Goal: Find specific page/section: Find specific page/section

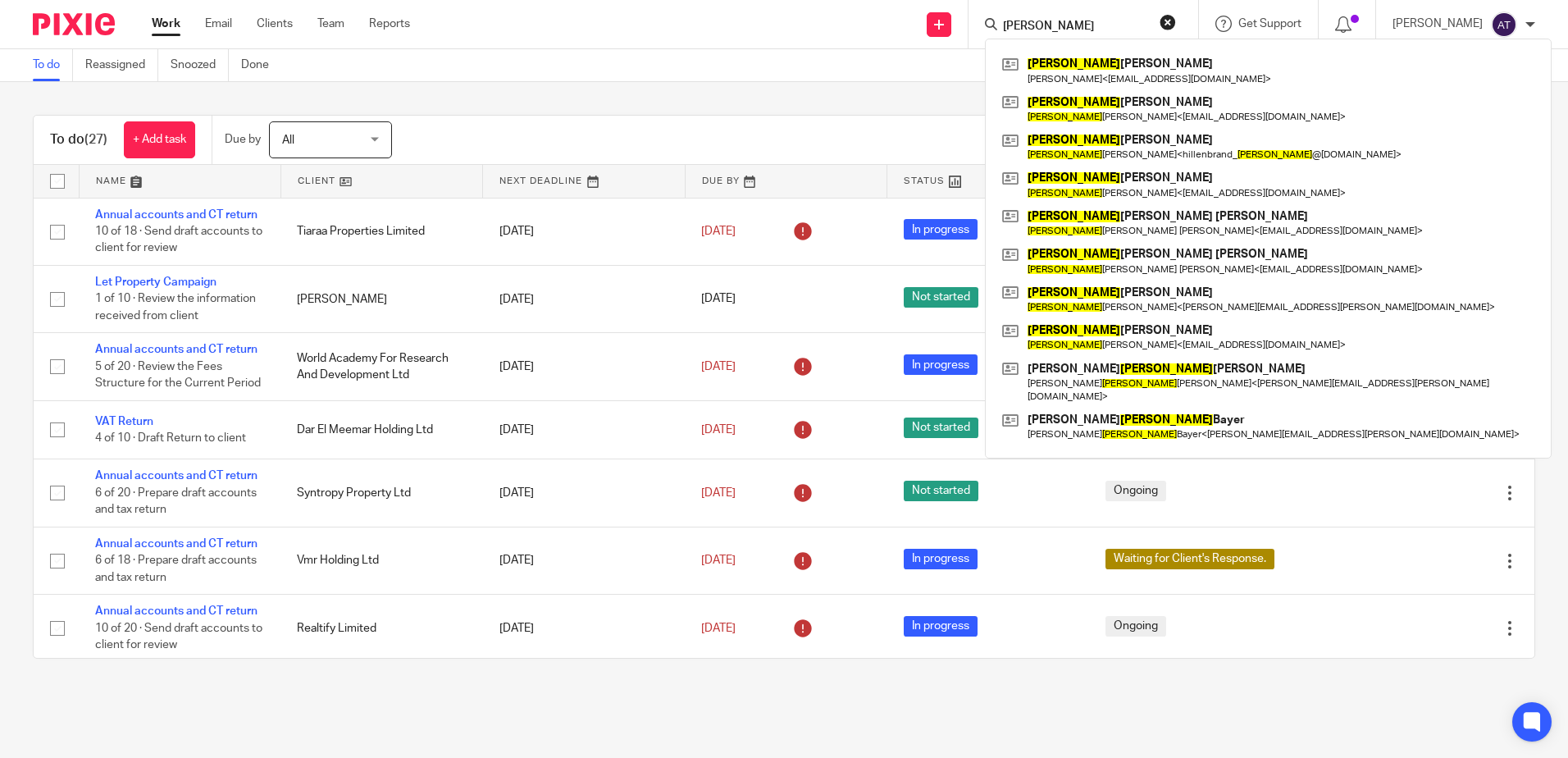
click at [1058, 26] on input "[PERSON_NAME]" at bounding box center [1075, 26] width 148 height 15
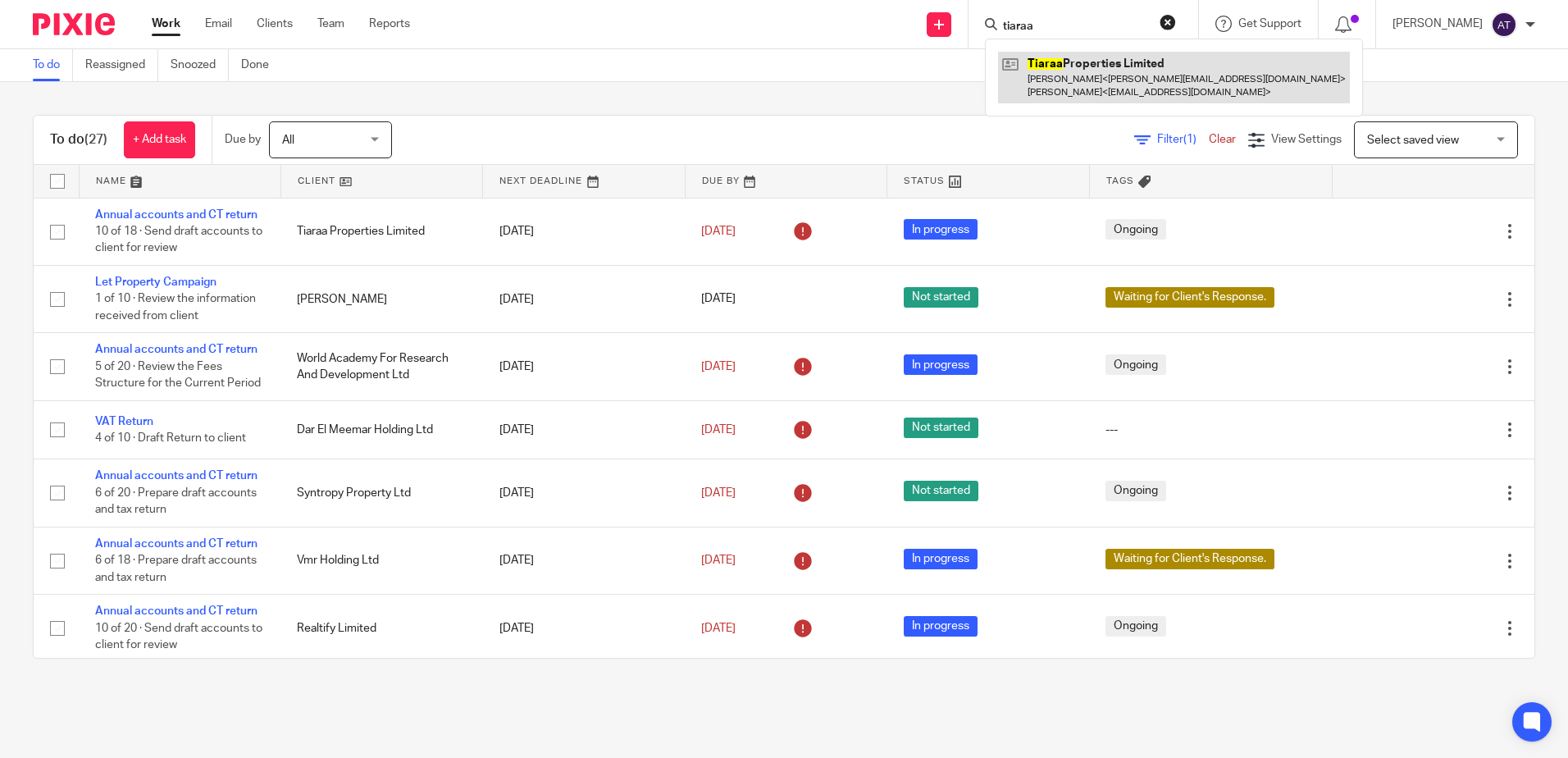
type input "tiaraa"
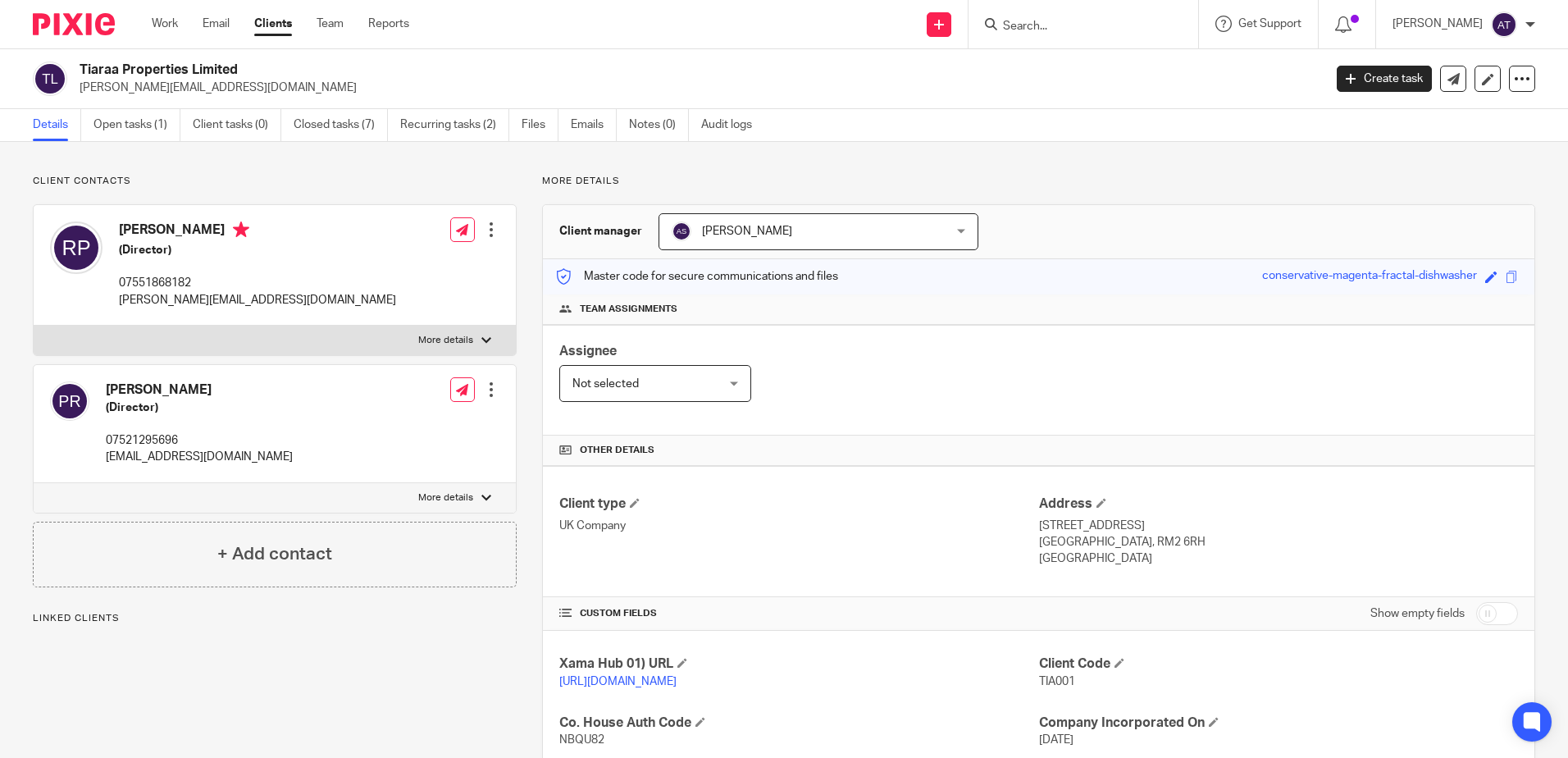
scroll to position [328, 0]
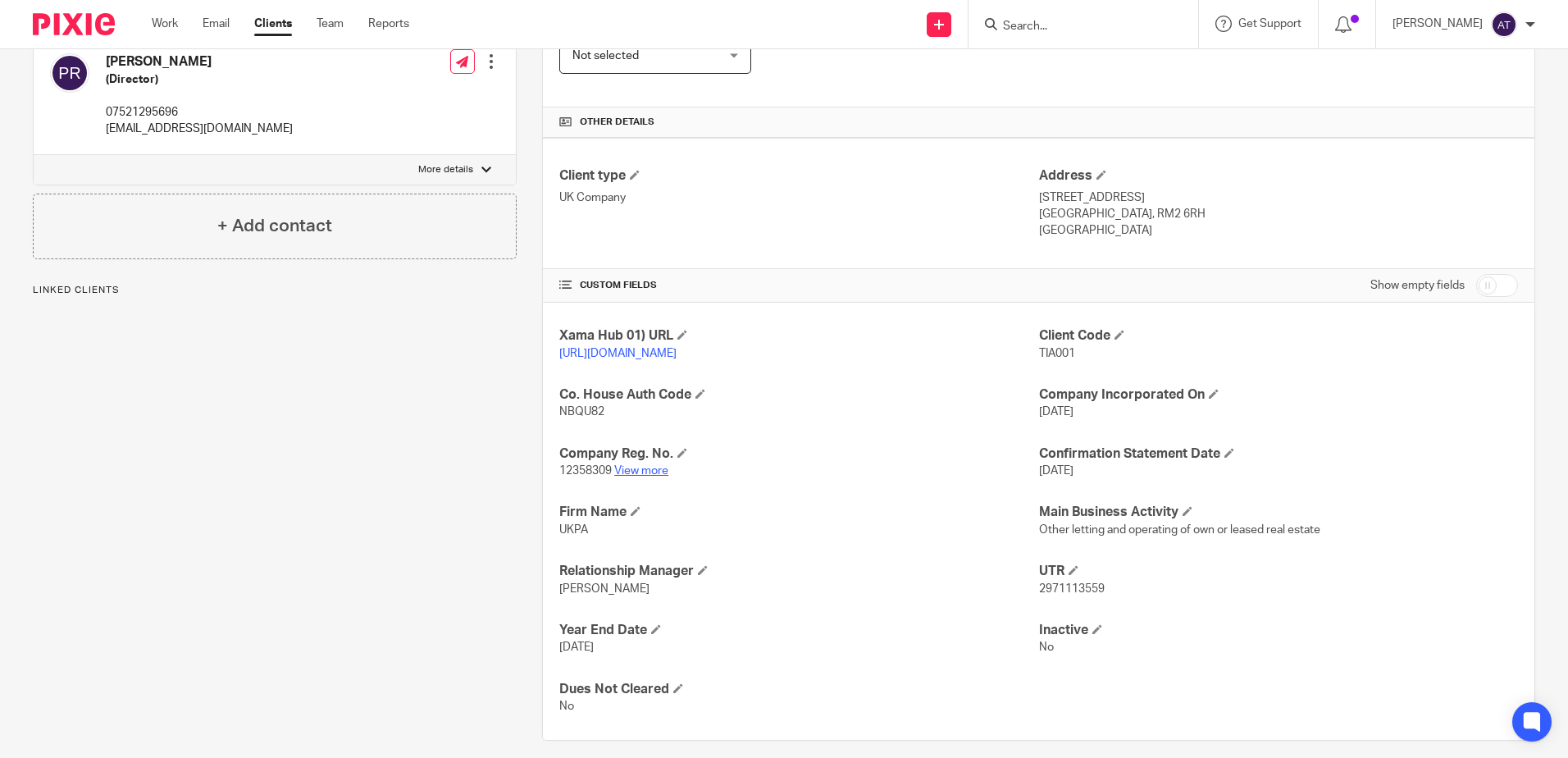
click at [631, 476] on link "View more" at bounding box center [642, 470] width 54 height 12
